Goal: Find specific page/section: Find specific page/section

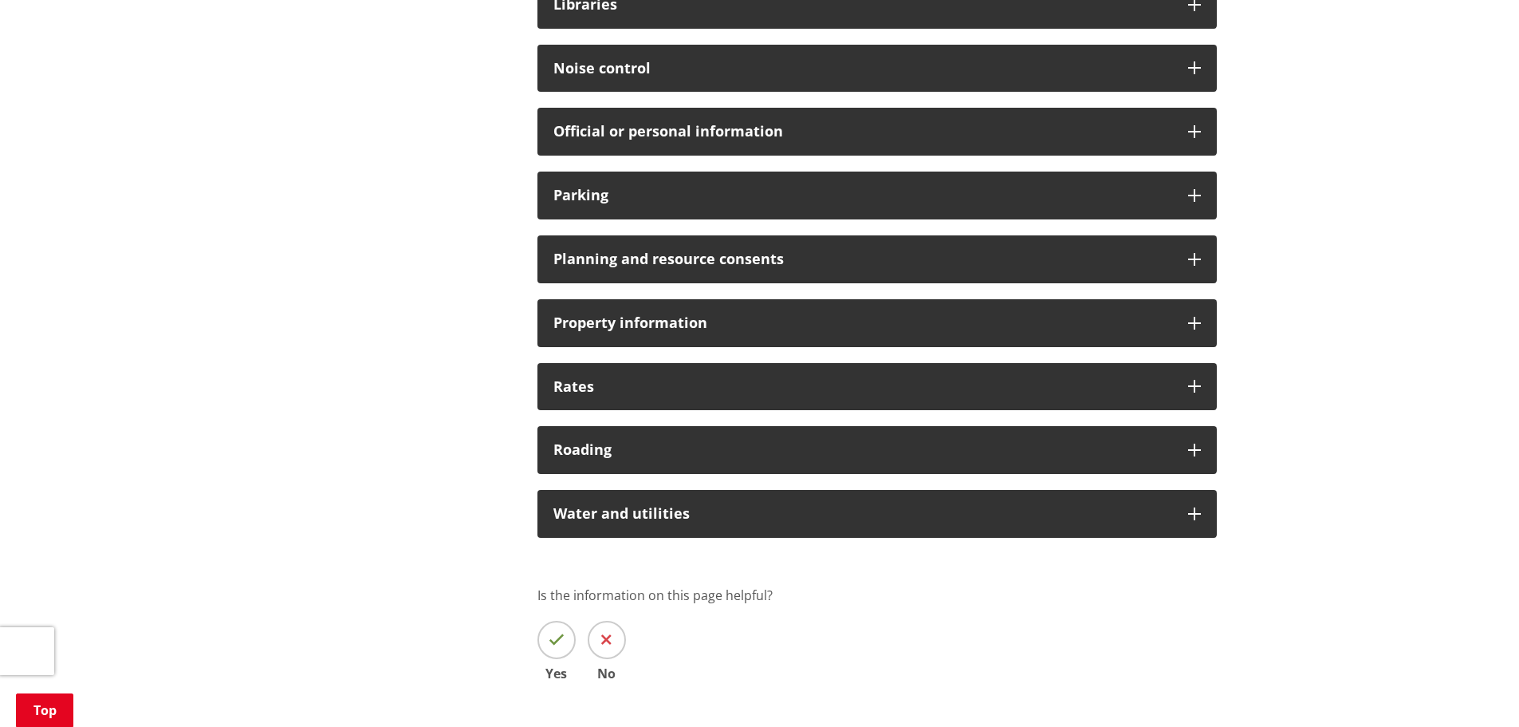
scroll to position [1117, 0]
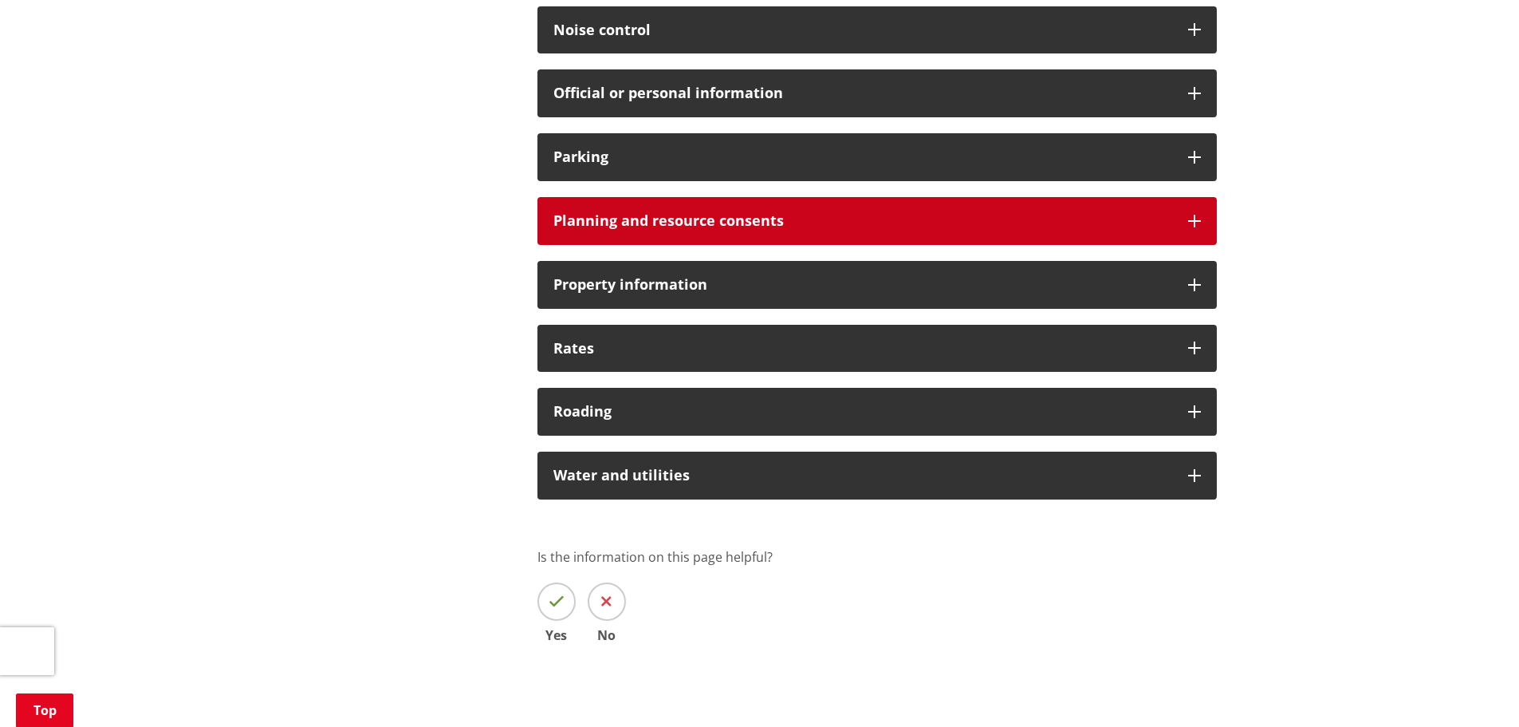
click at [1191, 215] on icon at bounding box center [1194, 221] width 13 height 13
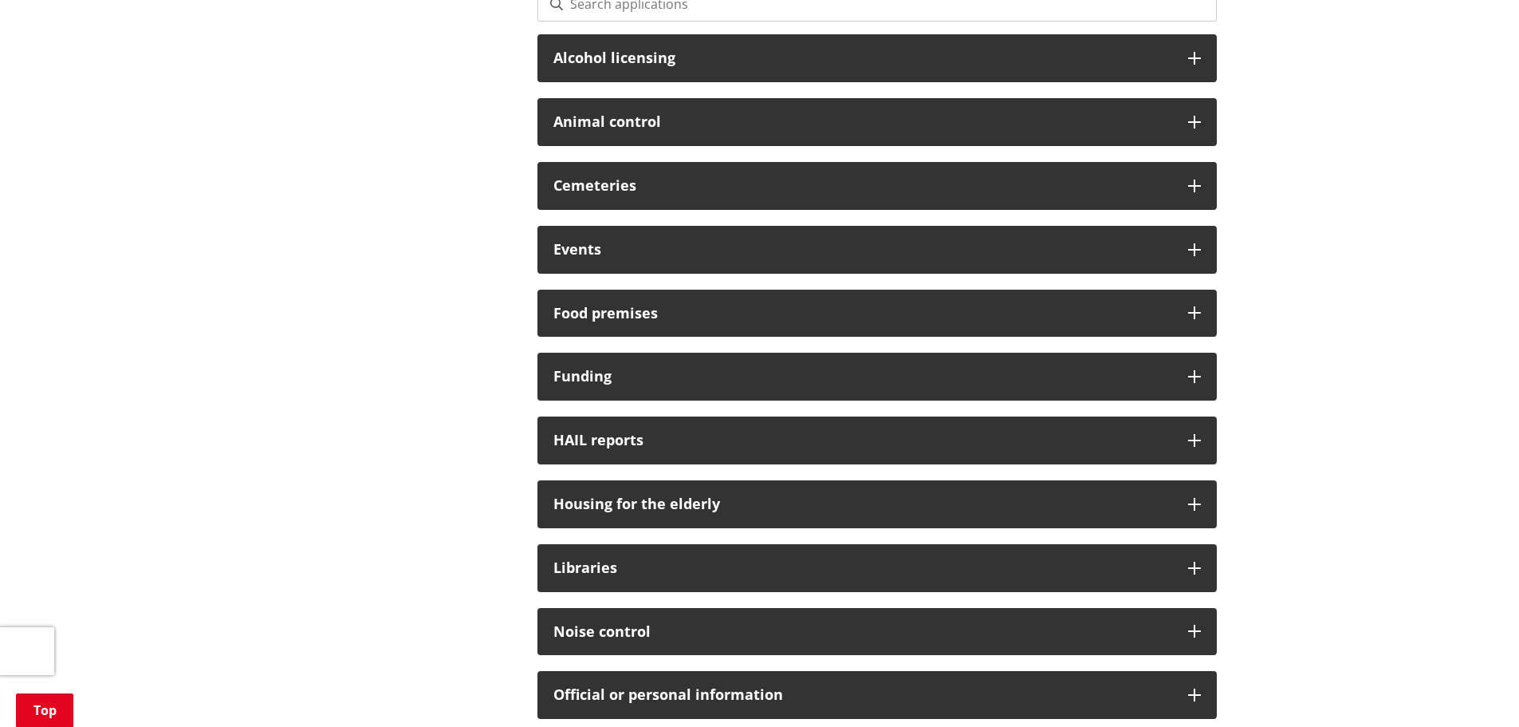
scroll to position [160, 0]
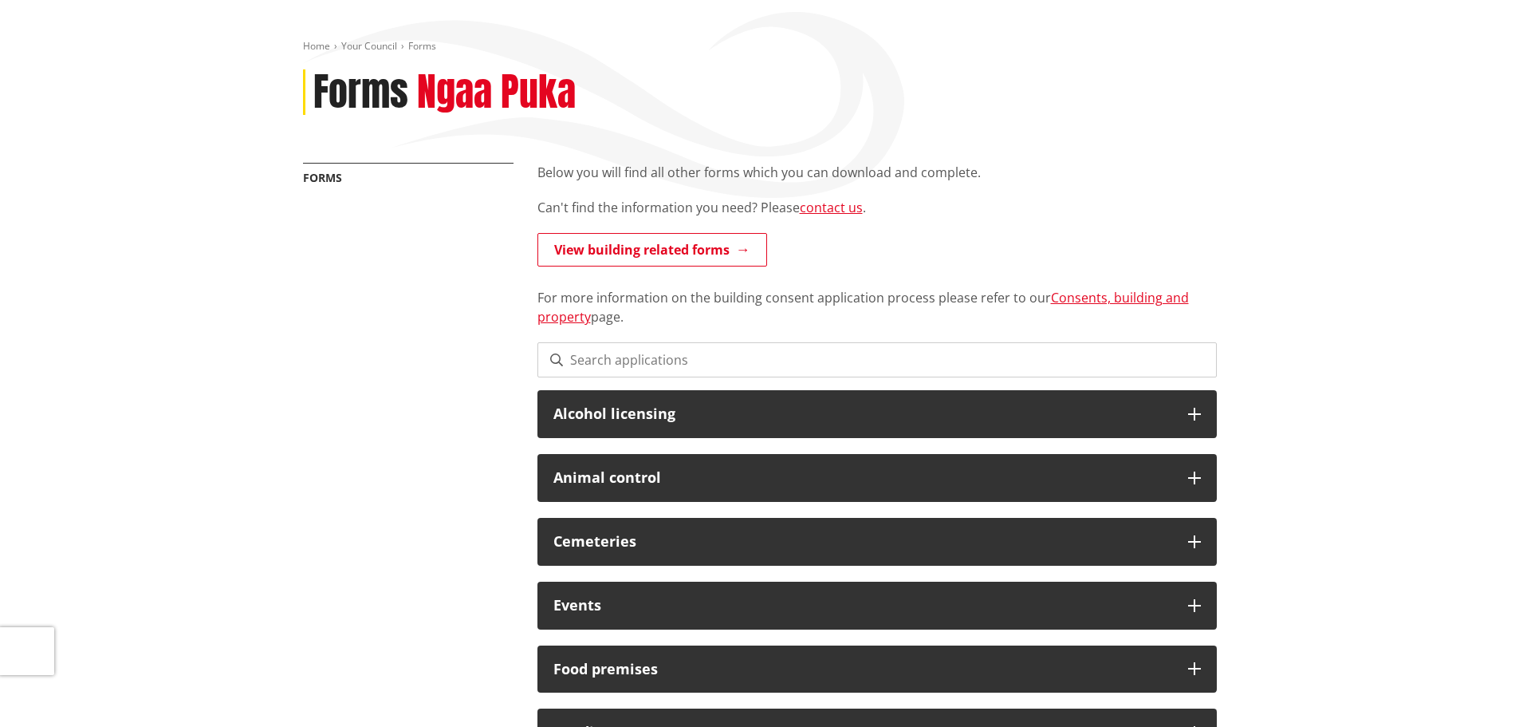
click at [648, 357] on input at bounding box center [878, 359] width 680 height 35
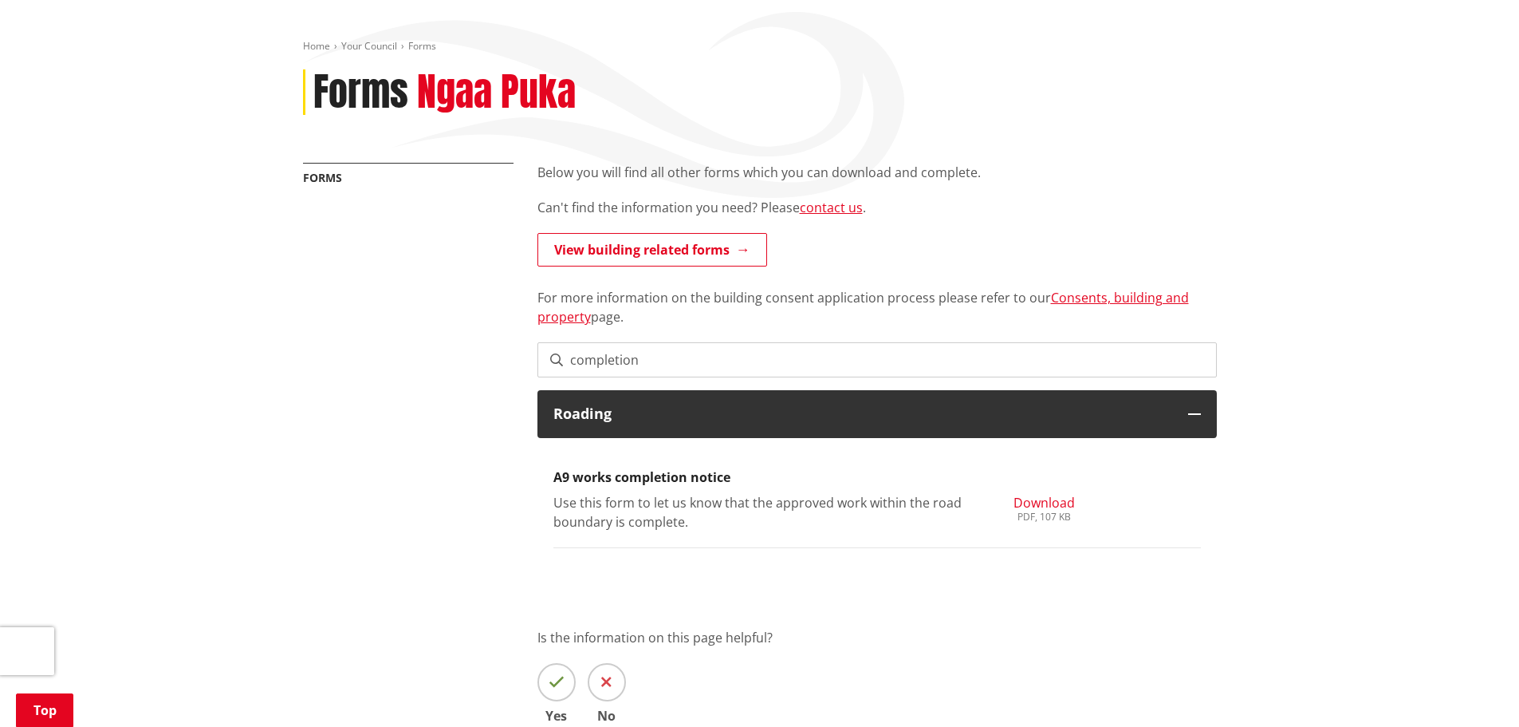
scroll to position [319, 0]
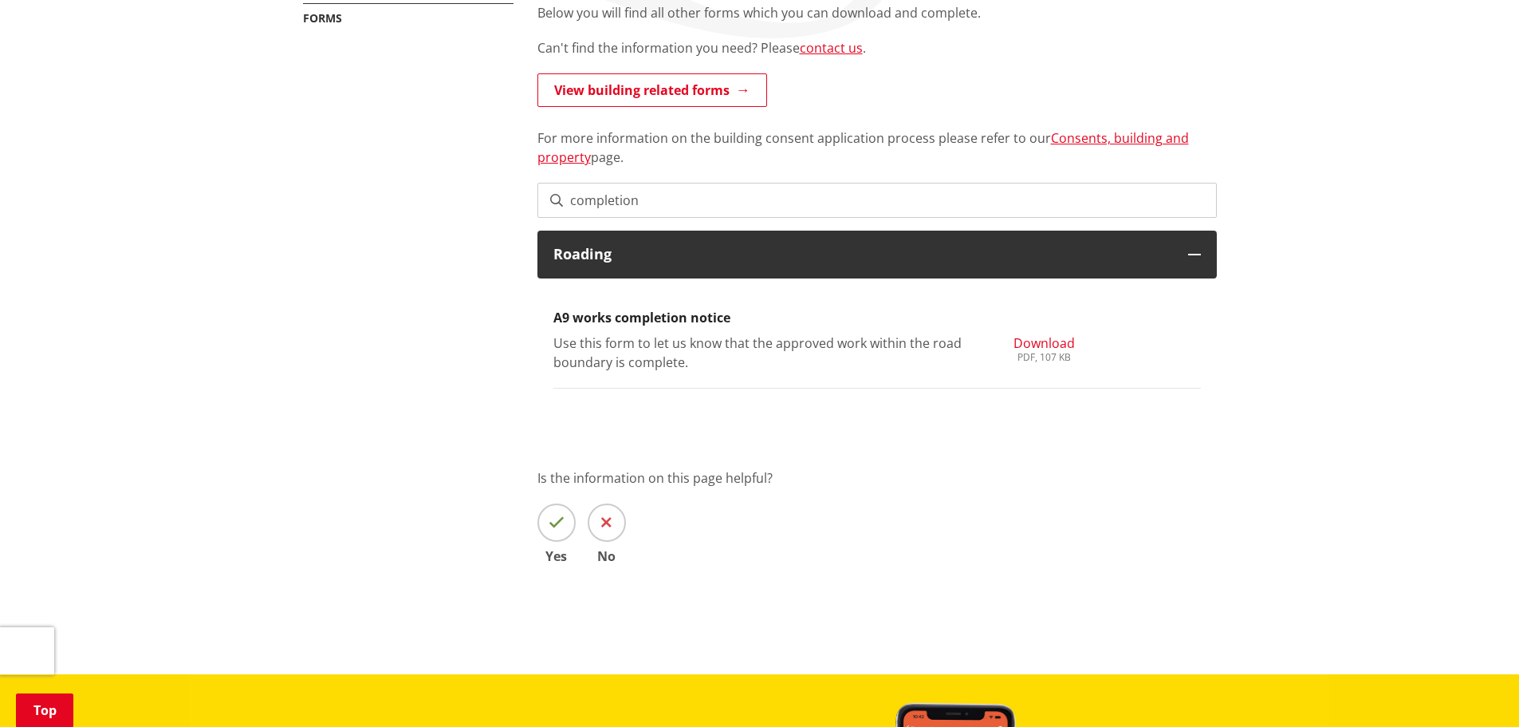
drag, startPoint x: 649, startPoint y: 200, endPoint x: 549, endPoint y: 199, distance: 100.5
click at [550, 199] on div "completion" at bounding box center [878, 200] width 680 height 35
type input "development"
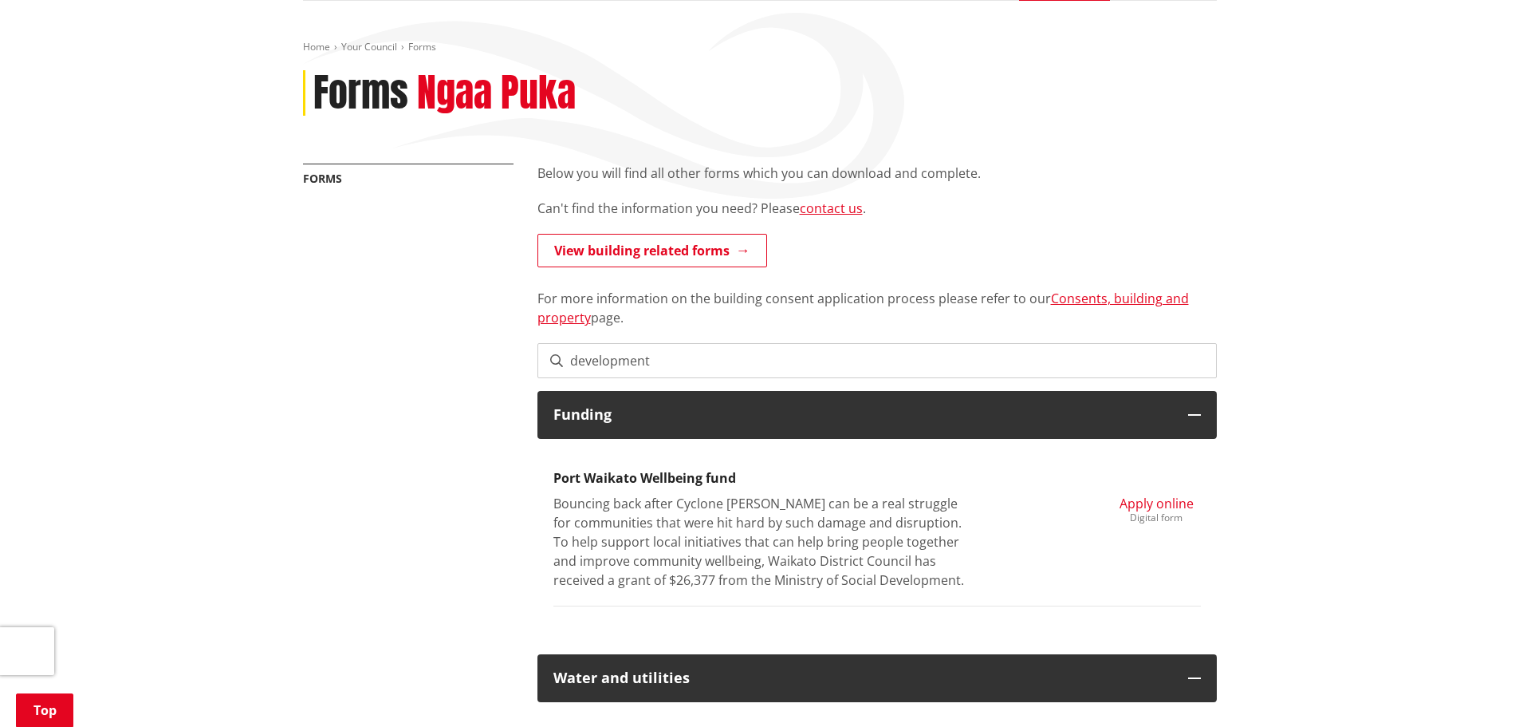
scroll to position [0, 0]
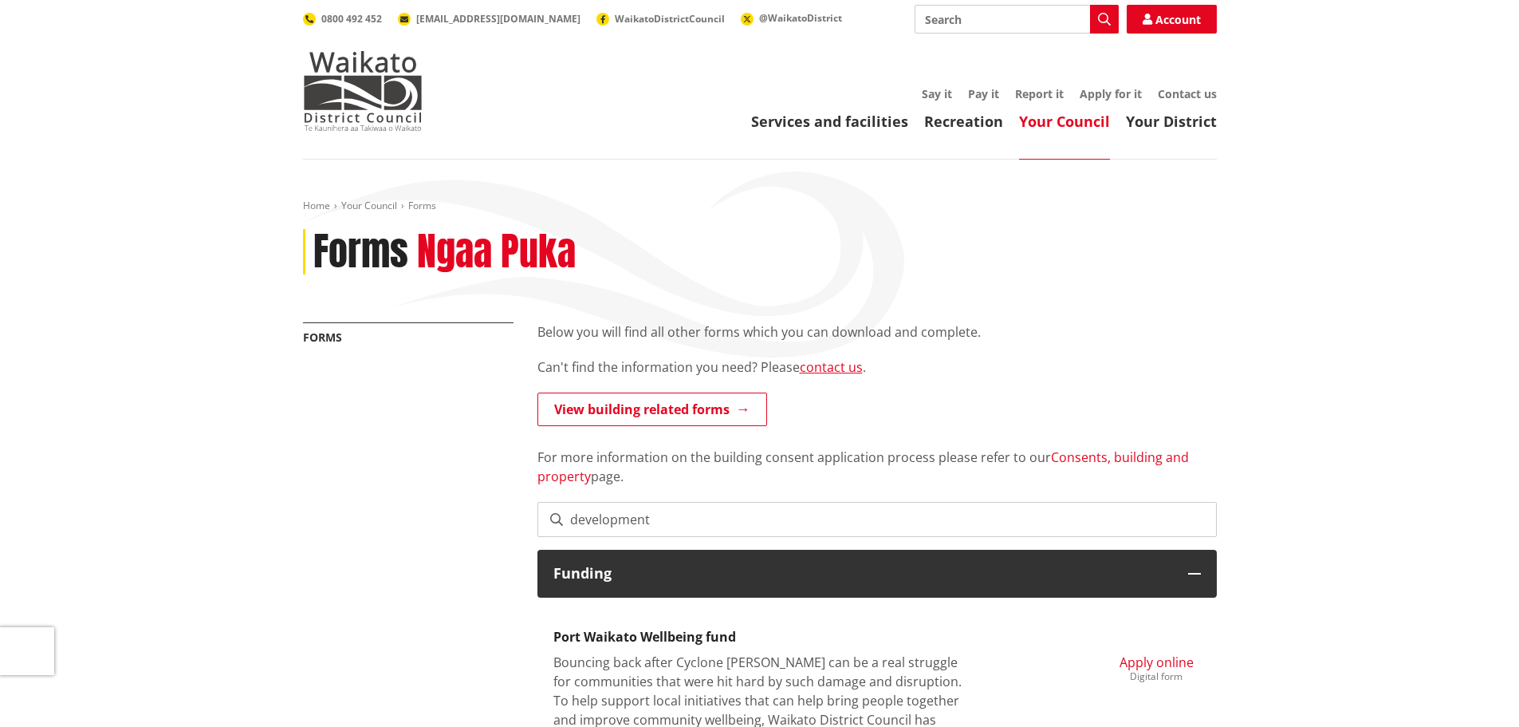
click at [1140, 459] on link "Consents, building and property" at bounding box center [864, 466] width 652 height 37
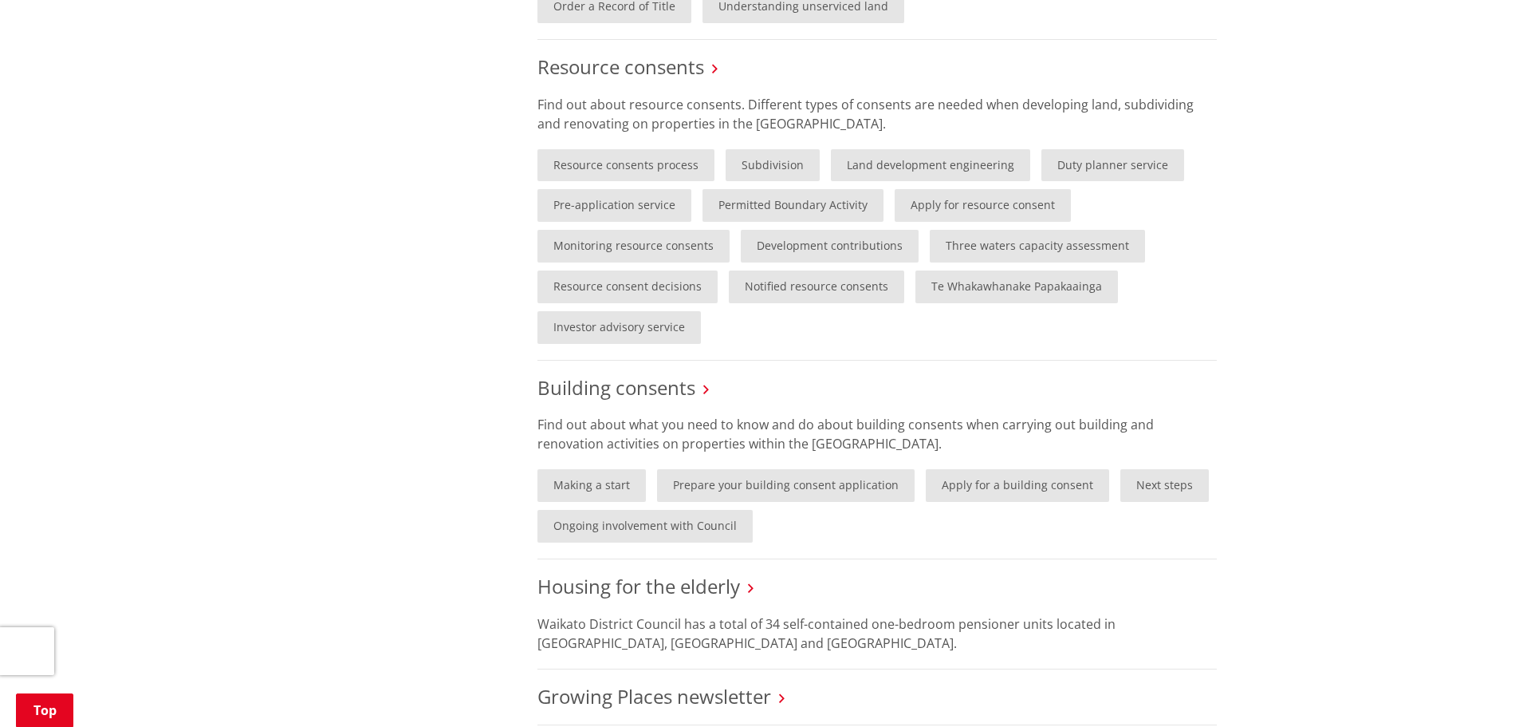
scroll to position [798, 0]
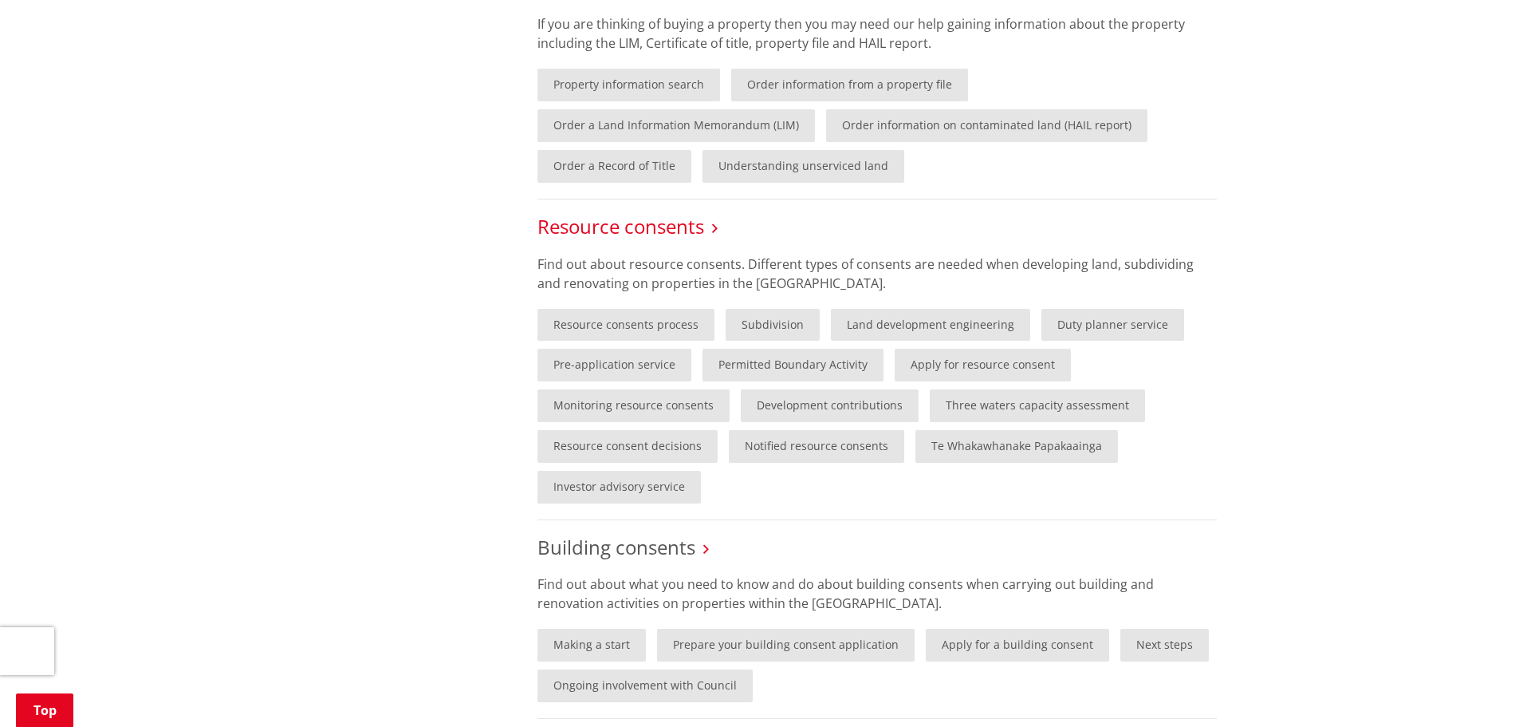
click at [667, 229] on link "Resource consents" at bounding box center [621, 226] width 167 height 26
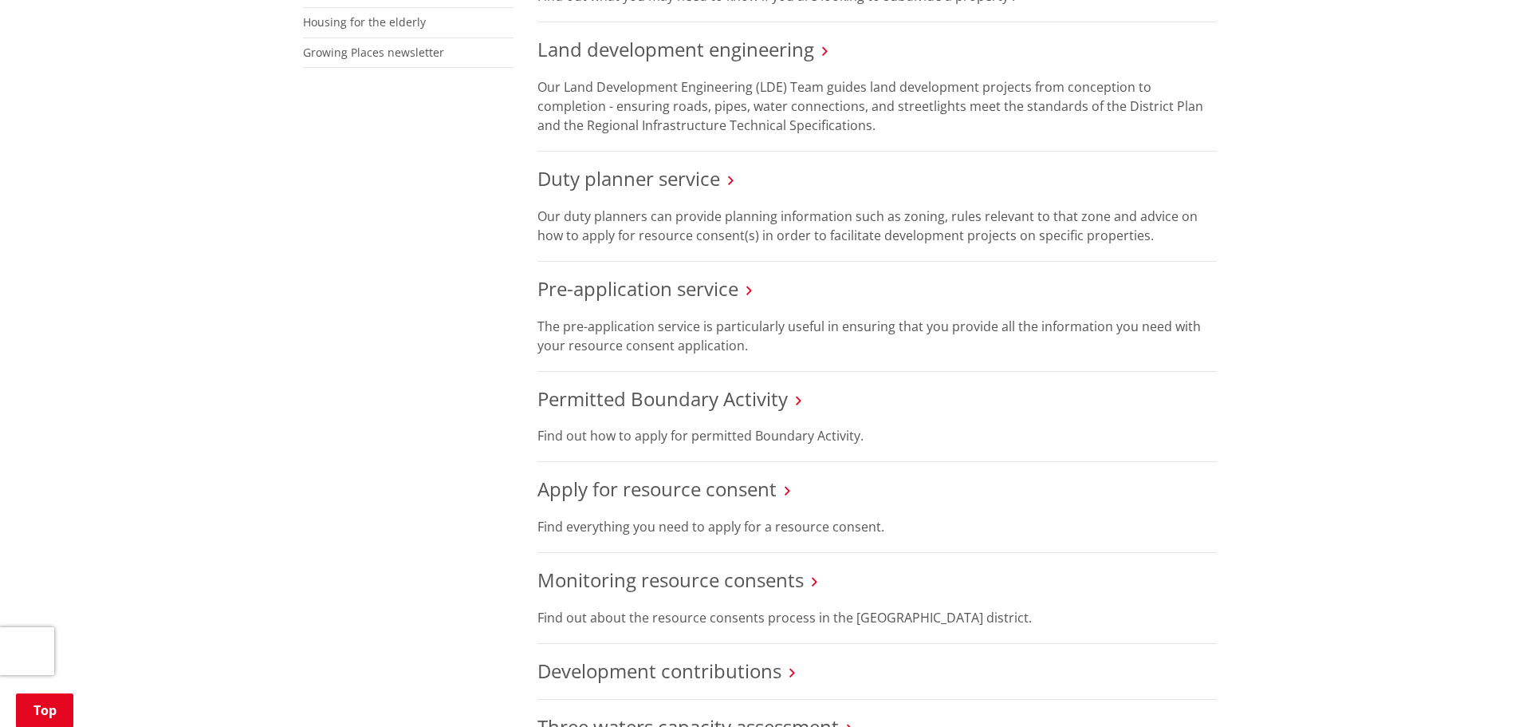
scroll to position [798, 0]
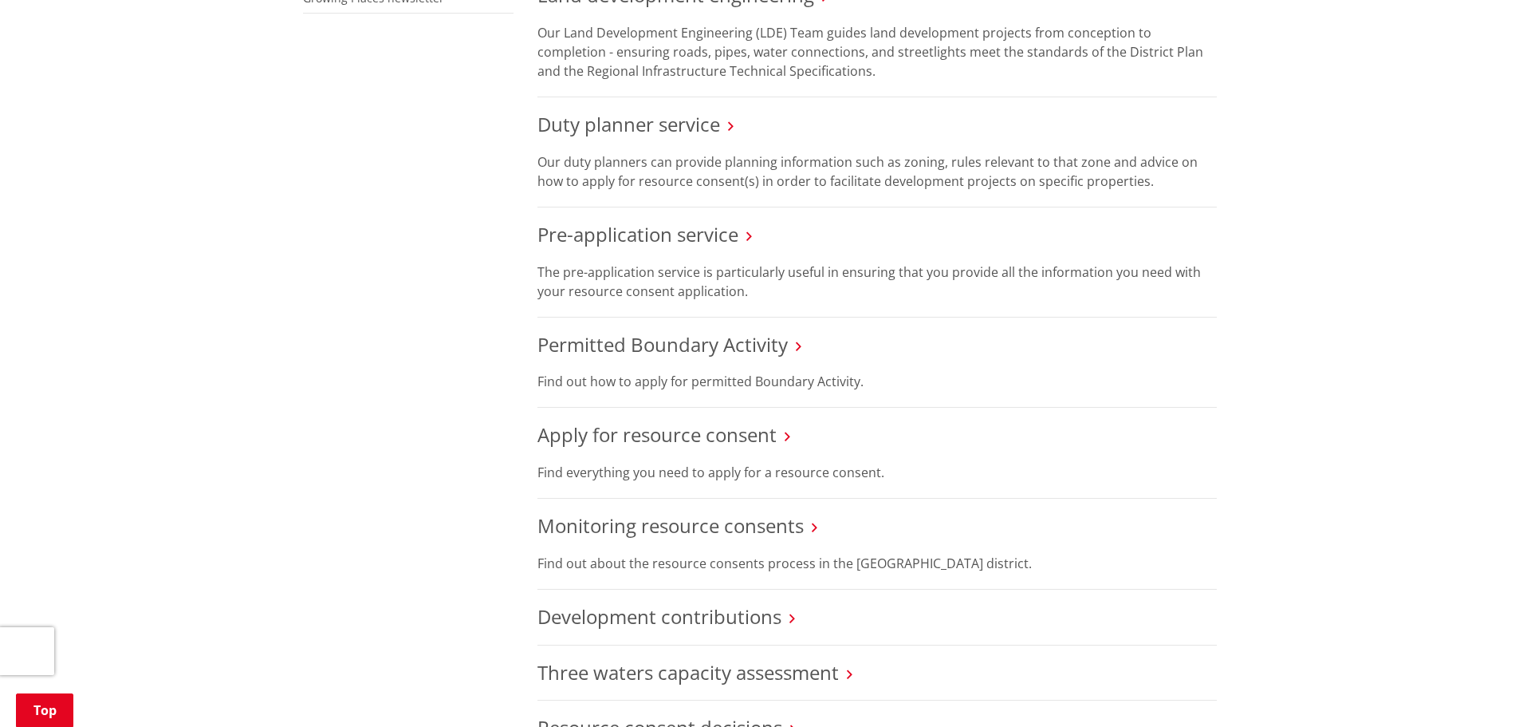
click at [1400, 98] on div "Home Services and facilities Consents, building and property Resource consents …" at bounding box center [759, 367] width 1519 height 2011
